Goal: Task Accomplishment & Management: Use online tool/utility

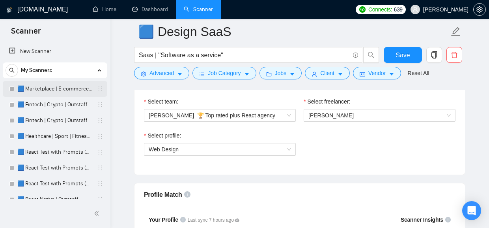
click at [47, 82] on link "🟦 Marketplace | E-commerce | Outstaff" at bounding box center [54, 89] width 75 height 16
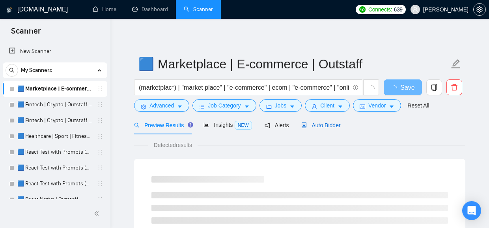
click at [325, 124] on span "Auto Bidder" at bounding box center [320, 125] width 39 height 6
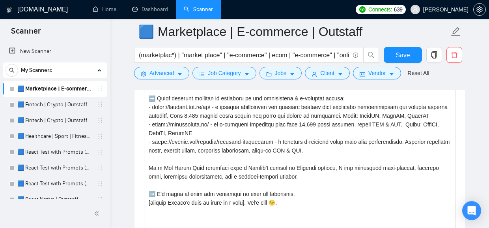
scroll to position [1060, 0]
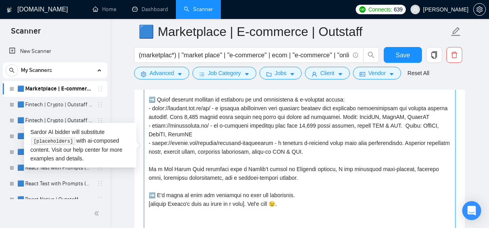
drag, startPoint x: 452, startPoint y: 122, endPoint x: 136, endPoint y: 115, distance: 315.3
click at [144, 115] on textarea "Cover letter template:" at bounding box center [300, 147] width 312 height 178
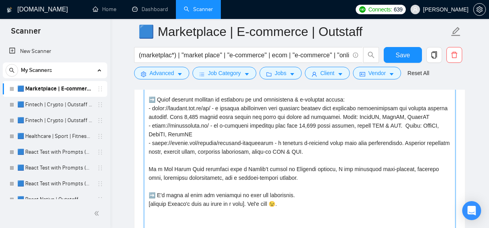
scroll to position [1060, 0]
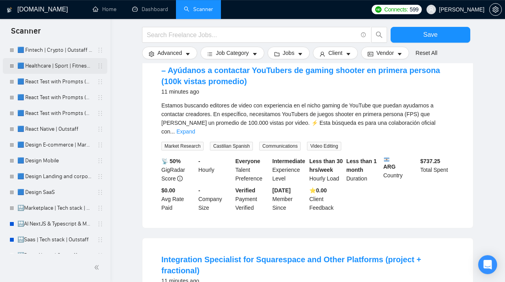
scroll to position [90, 0]
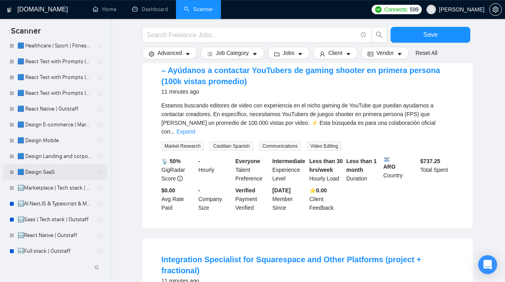
click at [48, 174] on link "🟦 Design SaaS" at bounding box center [54, 172] width 75 height 16
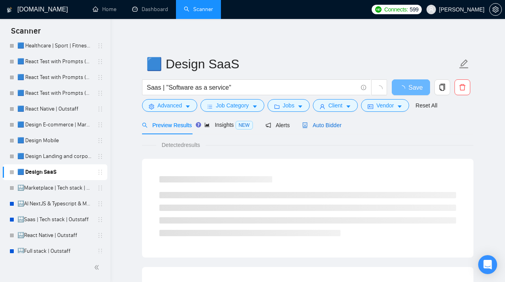
click at [324, 124] on span "Auto Bidder" at bounding box center [321, 125] width 39 height 6
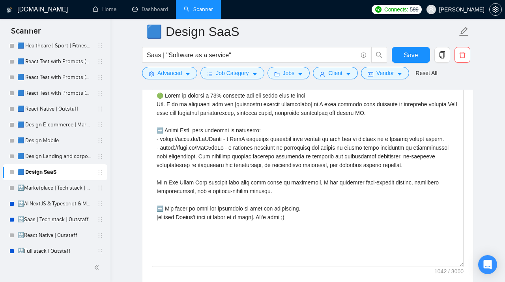
scroll to position [957, 0]
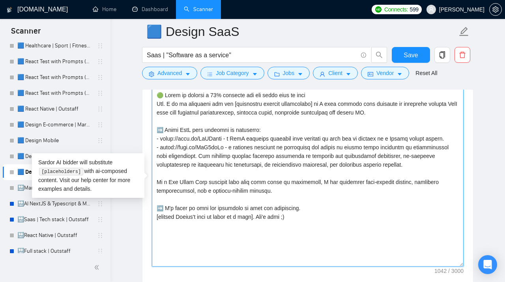
drag, startPoint x: 458, startPoint y: 143, endPoint x: 117, endPoint y: 140, distance: 341.2
click at [152, 140] on textarea "Cover letter template:" at bounding box center [308, 178] width 312 height 178
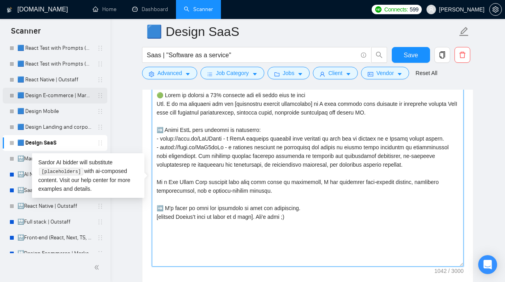
scroll to position [131, 0]
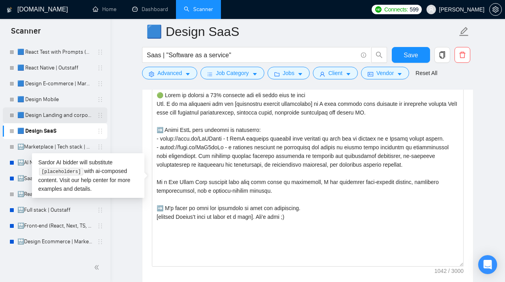
click at [38, 113] on link "🟦 Design Landing and corporate" at bounding box center [54, 115] width 75 height 16
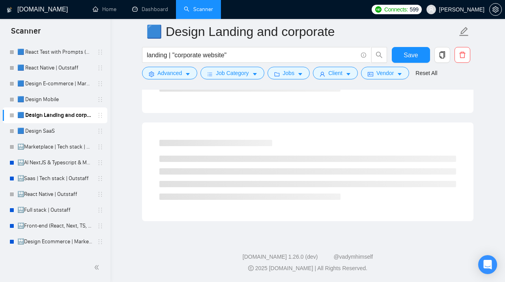
scroll to position [7, 0]
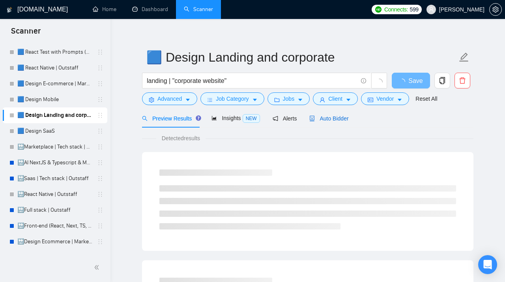
click at [323, 117] on span "Auto Bidder" at bounding box center [328, 118] width 39 height 6
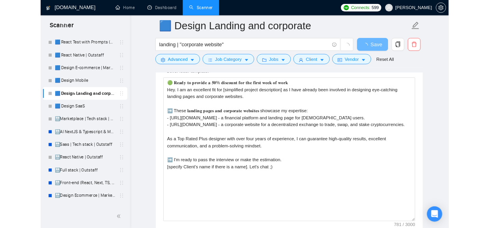
scroll to position [913, 0]
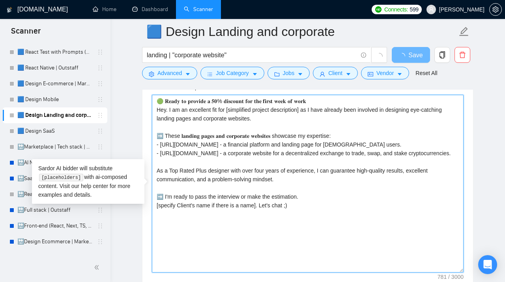
drag, startPoint x: 374, startPoint y: 148, endPoint x: 125, endPoint y: 148, distance: 248.9
click at [152, 148] on textarea "Cover letter template:" at bounding box center [308, 184] width 312 height 178
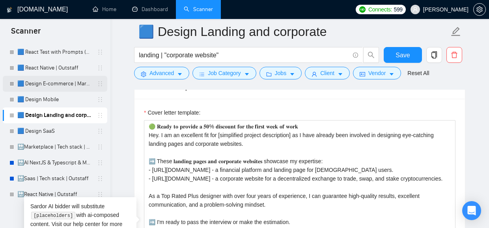
click at [36, 84] on link "🟦 Design E-commerce | Marketplace" at bounding box center [54, 84] width 75 height 16
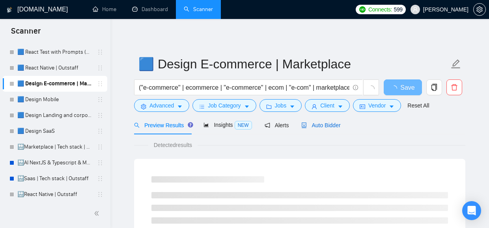
click at [324, 123] on span "Auto Bidder" at bounding box center [320, 125] width 39 height 6
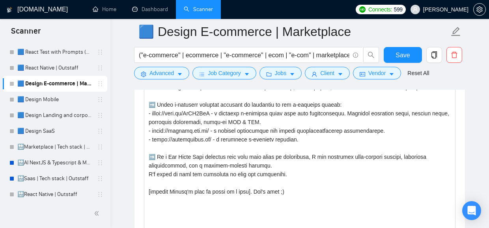
scroll to position [982, 0]
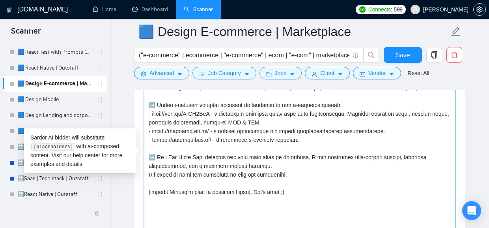
drag, startPoint x: 349, startPoint y: 141, endPoint x: 143, endPoint y: 113, distance: 208.2
click at [144, 113] on textarea "Cover letter template:" at bounding box center [300, 153] width 312 height 178
click at [305, 146] on textarea "Cover letter template:" at bounding box center [300, 153] width 312 height 178
drag, startPoint x: 310, startPoint y: 146, endPoint x: 142, endPoint y: 117, distance: 169.7
click at [144, 117] on textarea "Cover letter template:" at bounding box center [300, 153] width 312 height 178
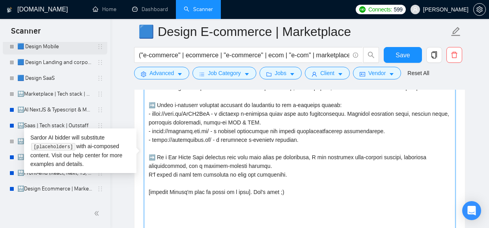
scroll to position [183, 0]
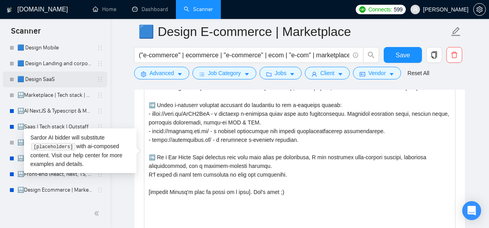
click at [45, 78] on link "🟦 Design SaaS" at bounding box center [54, 79] width 75 height 16
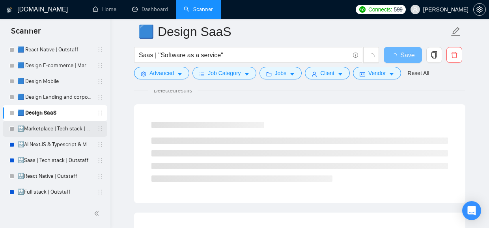
scroll to position [148, 0]
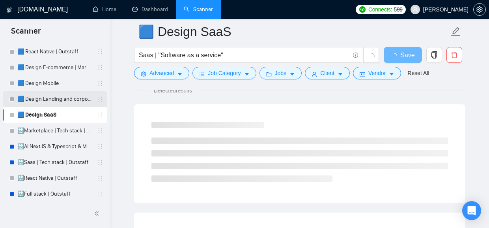
click at [66, 99] on link "🟦 Design Landing and corporate" at bounding box center [54, 99] width 75 height 16
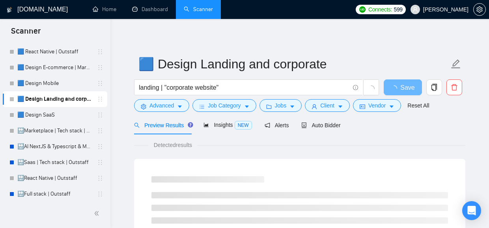
click at [344, 124] on div "Preview Results Insights NEW Alerts Auto Bidder" at bounding box center [299, 125] width 331 height 19
click at [327, 127] on span "Auto Bidder" at bounding box center [320, 125] width 39 height 6
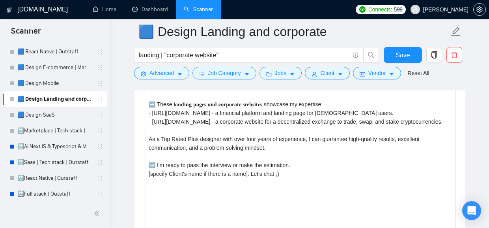
scroll to position [969, 0]
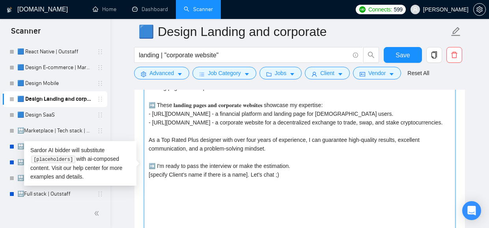
drag, startPoint x: 197, startPoint y: 146, endPoint x: 140, endPoint y: 132, distance: 59.0
click at [144, 132] on textarea "Cover letter template:" at bounding box center [300, 153] width 312 height 178
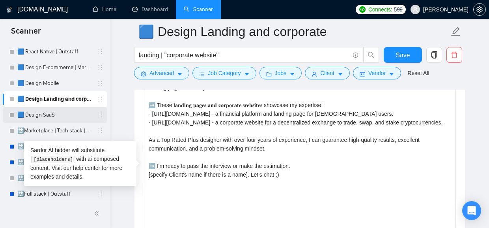
click at [47, 114] on link "🟦 Design SaaS" at bounding box center [54, 115] width 75 height 16
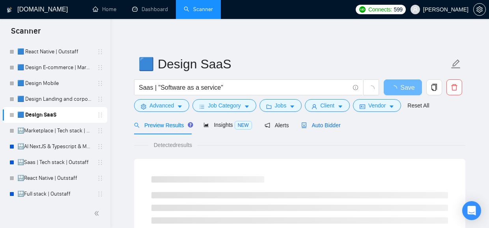
click at [325, 129] on div "Auto Bidder" at bounding box center [320, 125] width 39 height 9
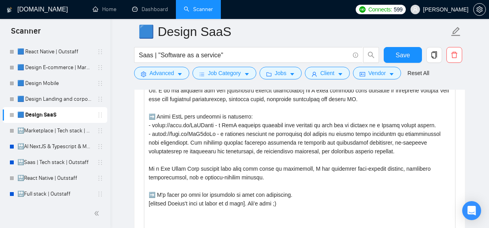
scroll to position [968, 0]
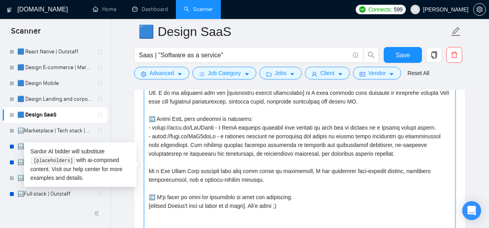
drag, startPoint x: 449, startPoint y: 133, endPoint x: 144, endPoint y: 134, distance: 304.5
click at [144, 134] on textarea "Cover letter template:" at bounding box center [300, 167] width 312 height 178
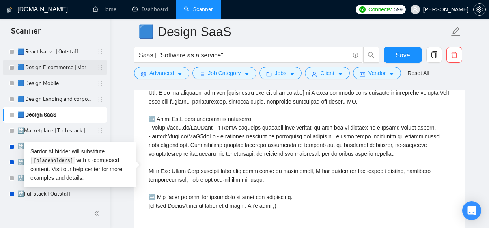
click at [39, 63] on link "🟦 Design E-commerce | Marketplace" at bounding box center [54, 68] width 75 height 16
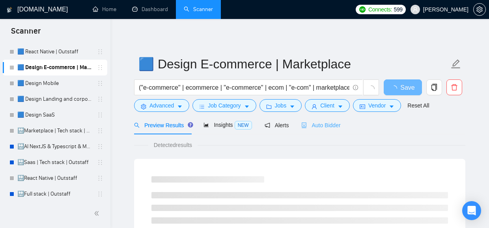
click at [323, 130] on div "Auto Bidder" at bounding box center [320, 125] width 39 height 19
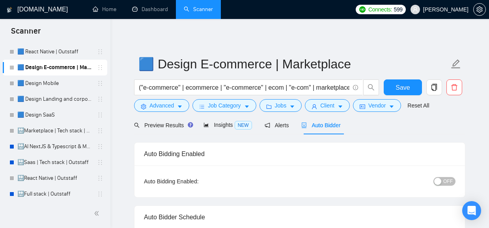
click at [318, 123] on span "Auto Bidder" at bounding box center [320, 125] width 39 height 6
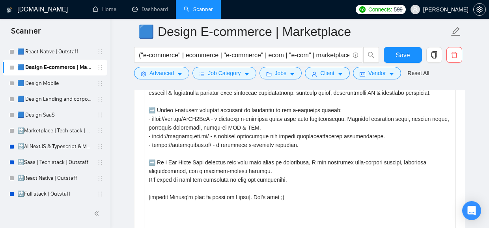
scroll to position [976, 0]
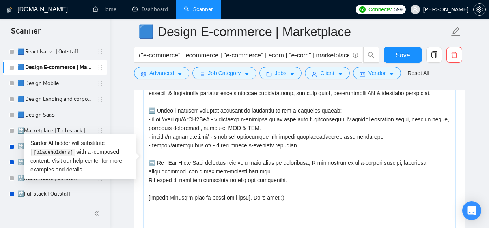
drag, startPoint x: 276, startPoint y: 132, endPoint x: 137, endPoint y: 123, distance: 138.7
click at [144, 123] on textarea "Cover letter template:" at bounding box center [300, 158] width 312 height 178
